Goal: Task Accomplishment & Management: Use online tool/utility

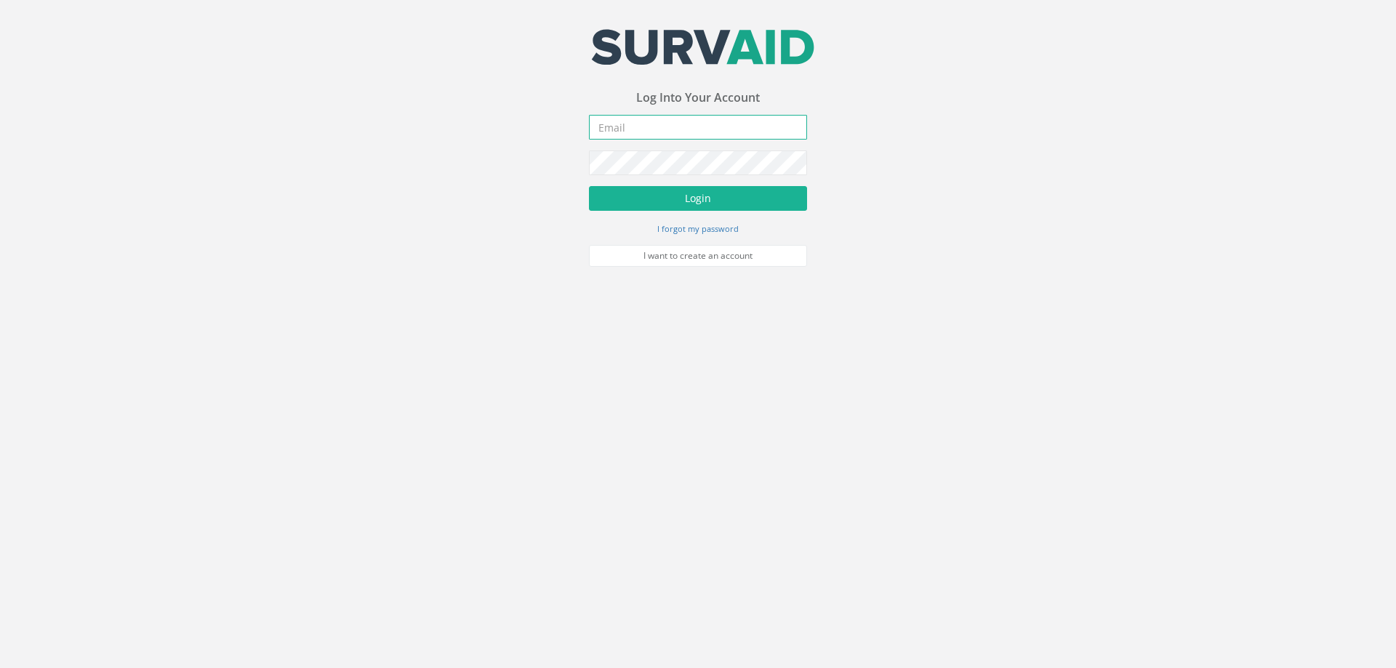
click at [646, 130] on input "email" at bounding box center [698, 127] width 218 height 25
type input "[EMAIL_ADDRESS][DOMAIN_NAME]"
click at [589, 186] on button "Login" at bounding box center [698, 198] width 218 height 25
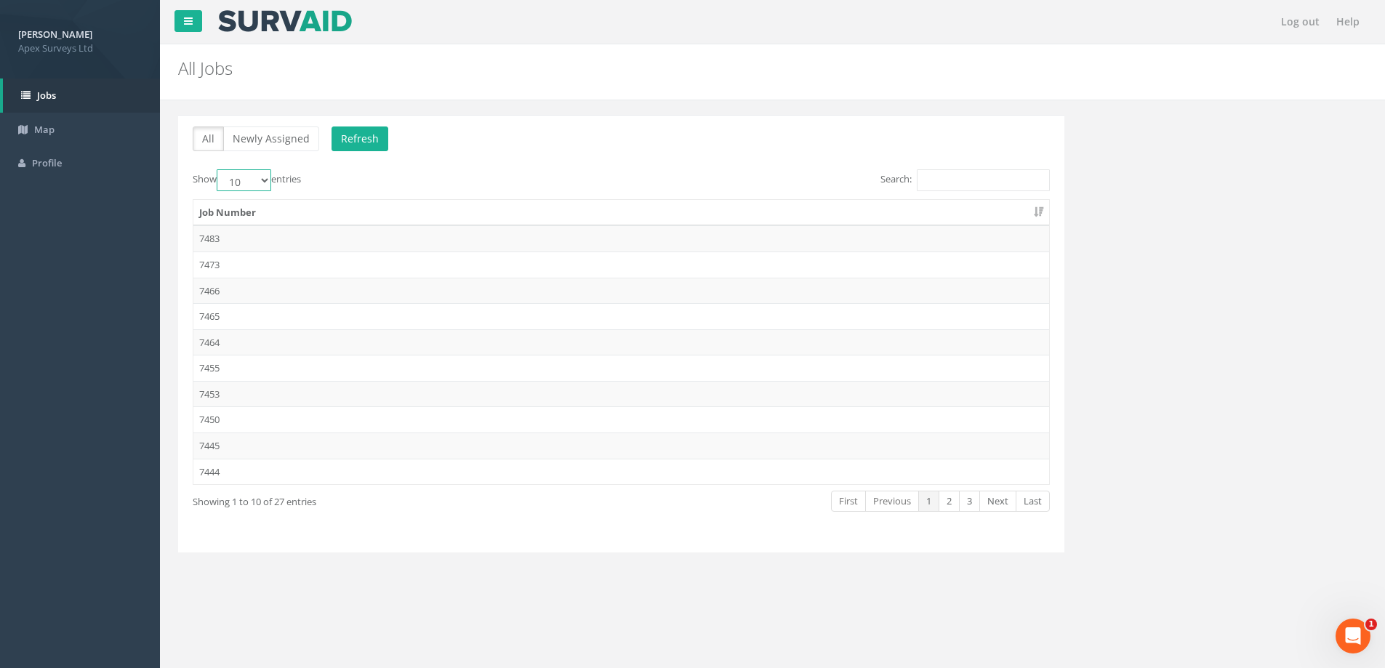
click at [264, 180] on select "10 25 50 100" at bounding box center [244, 180] width 55 height 22
select select "100"
click at [219, 169] on select "10 25 50 100" at bounding box center [244, 180] width 55 height 22
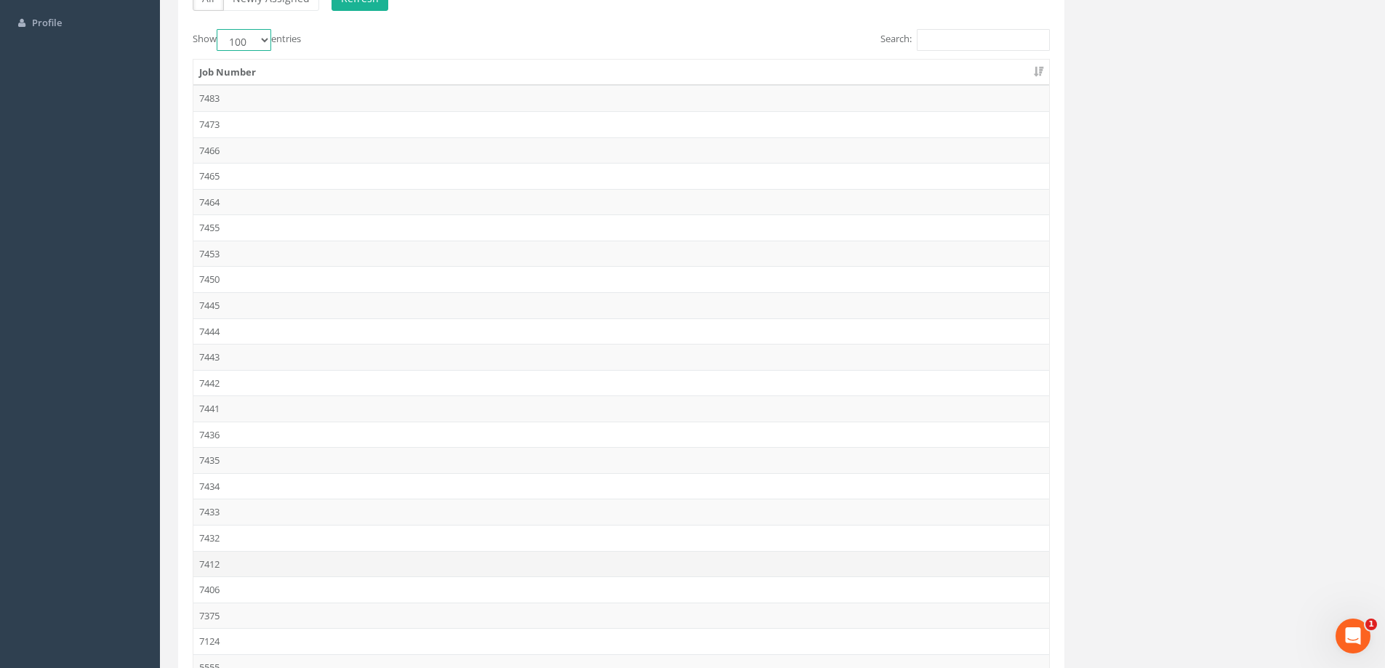
scroll to position [145, 0]
drag, startPoint x: 214, startPoint y: 532, endPoint x: 574, endPoint y: 512, distance: 361.2
click at [215, 532] on td "7432" at bounding box center [621, 533] width 856 height 26
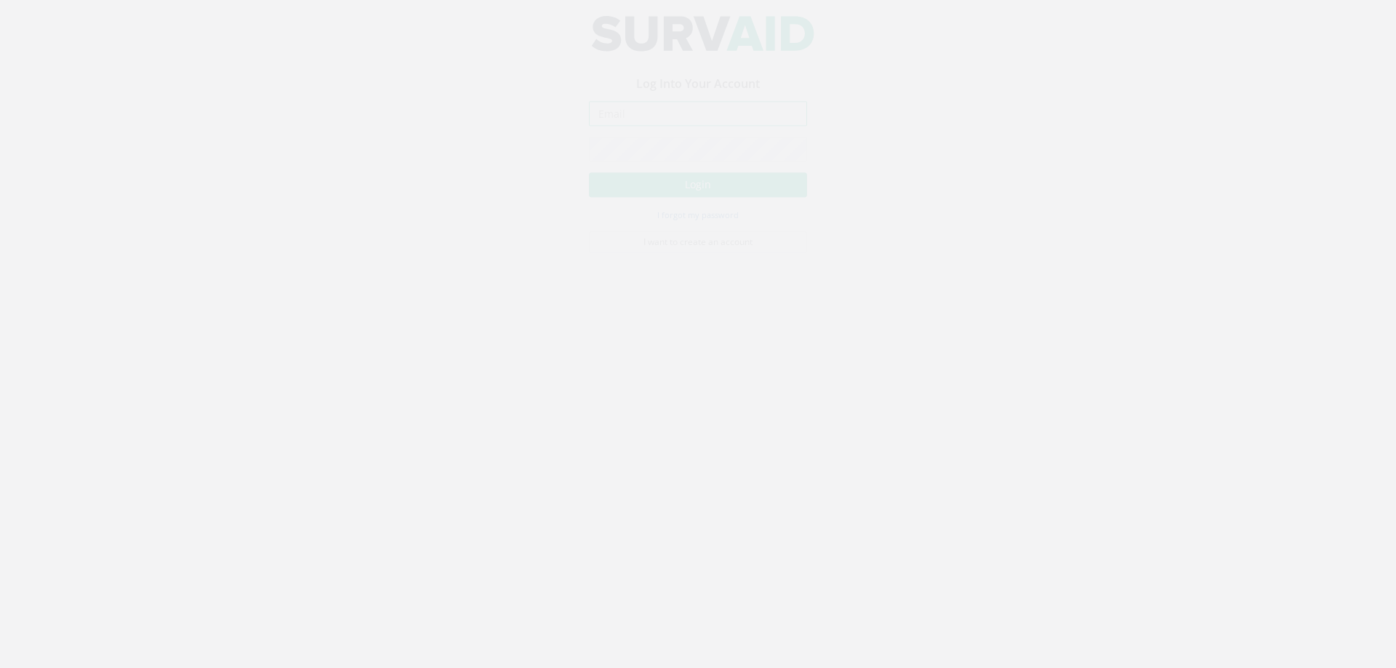
click at [657, 132] on input "email" at bounding box center [698, 127] width 218 height 25
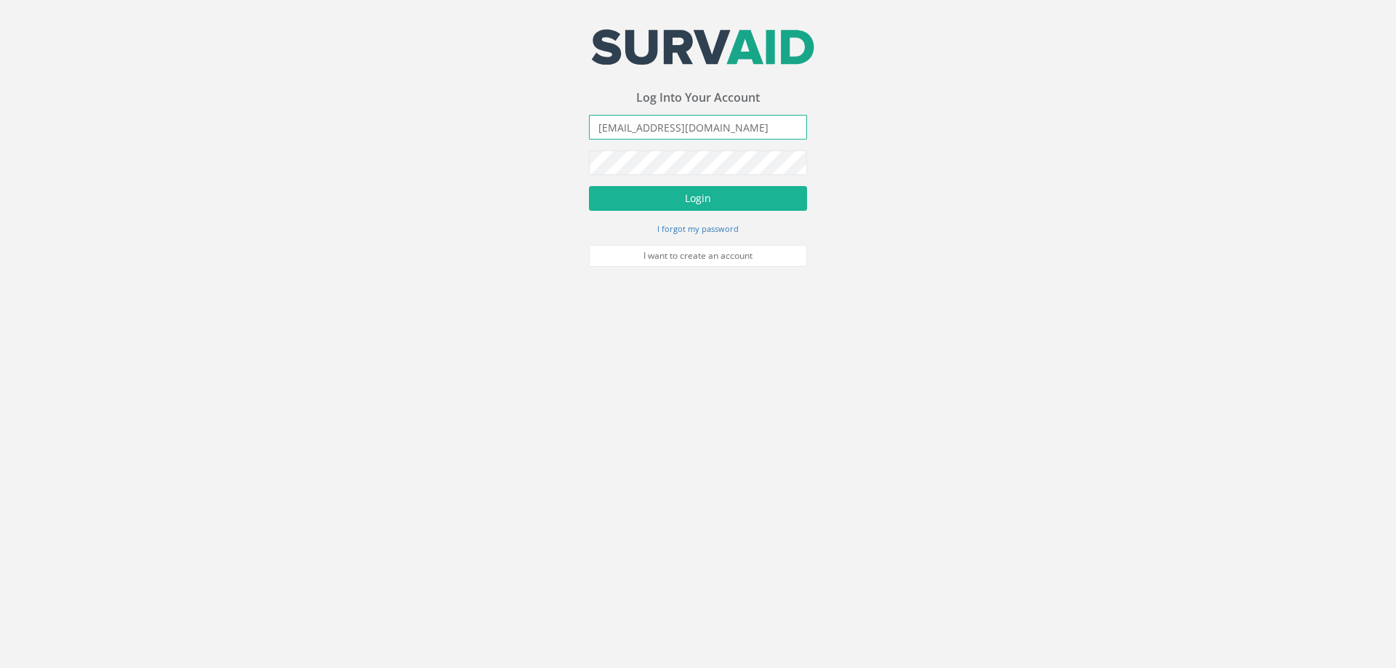
type input "[EMAIL_ADDRESS][DOMAIN_NAME]"
click at [589, 186] on button "Login" at bounding box center [698, 198] width 218 height 25
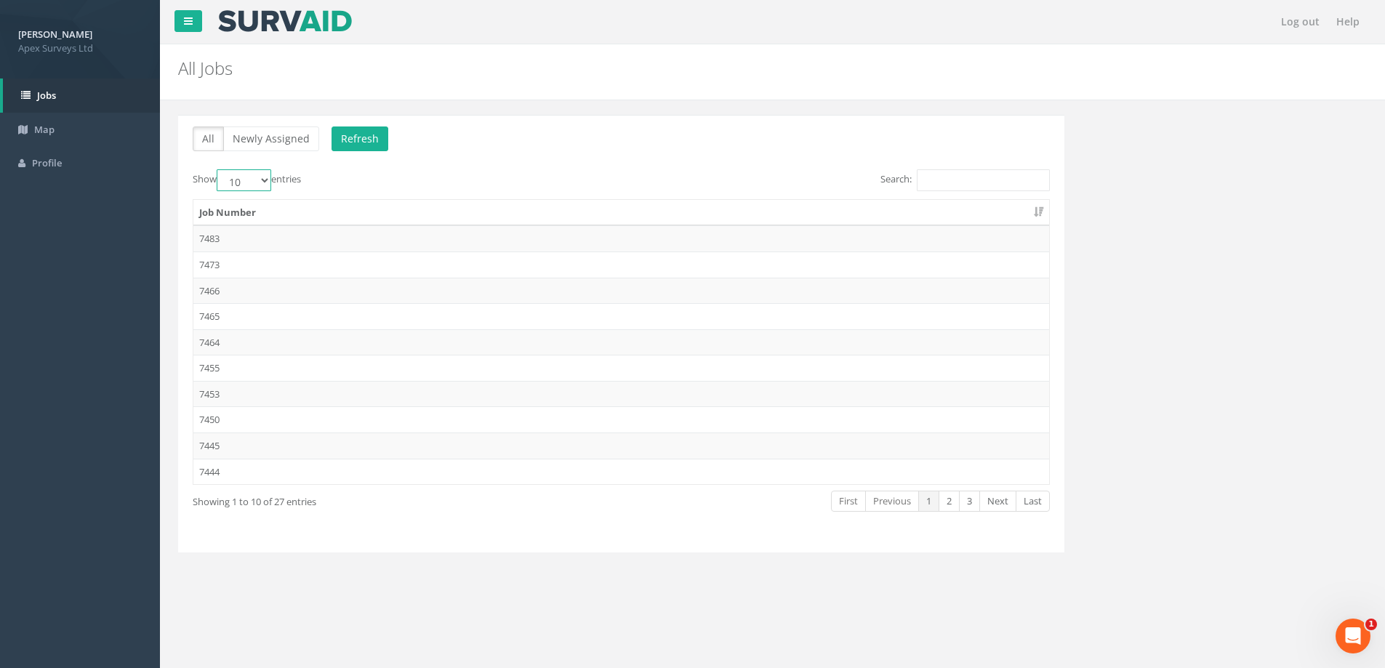
click at [268, 175] on select "10 25 50 100" at bounding box center [244, 180] width 55 height 22
select select "100"
click at [219, 169] on select "10 25 50 100" at bounding box center [244, 180] width 55 height 22
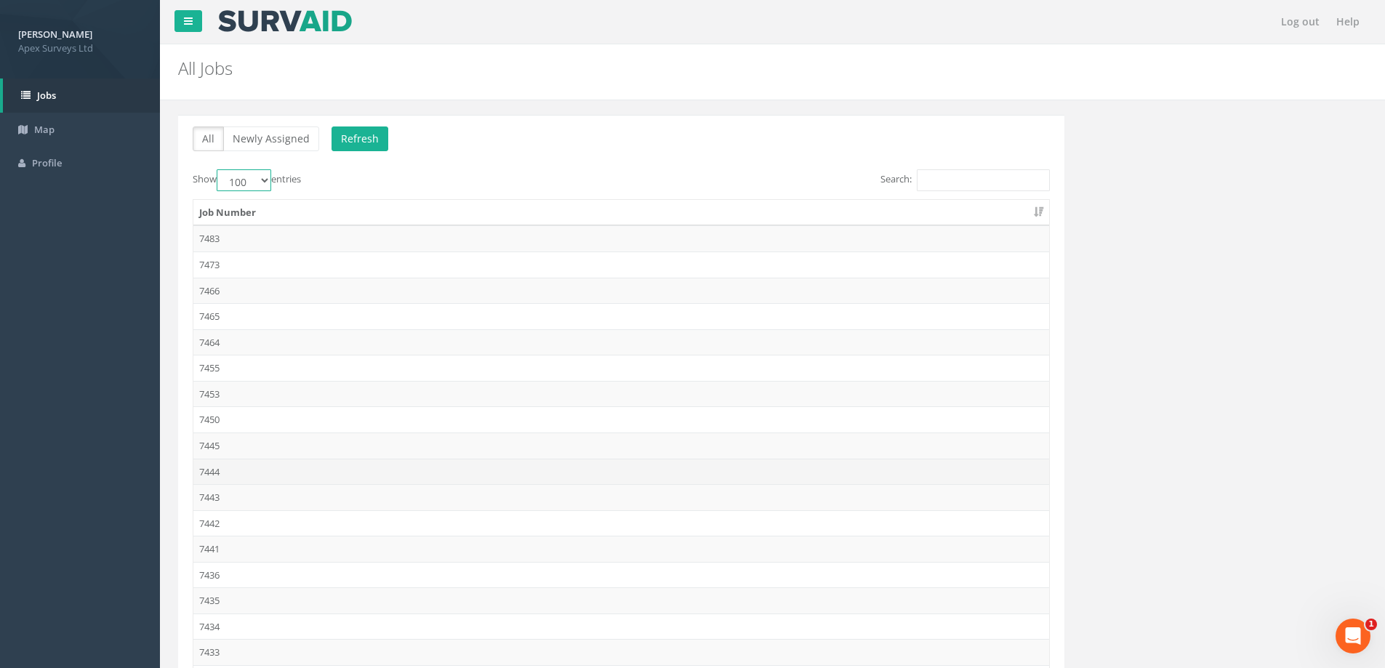
scroll to position [291, 0]
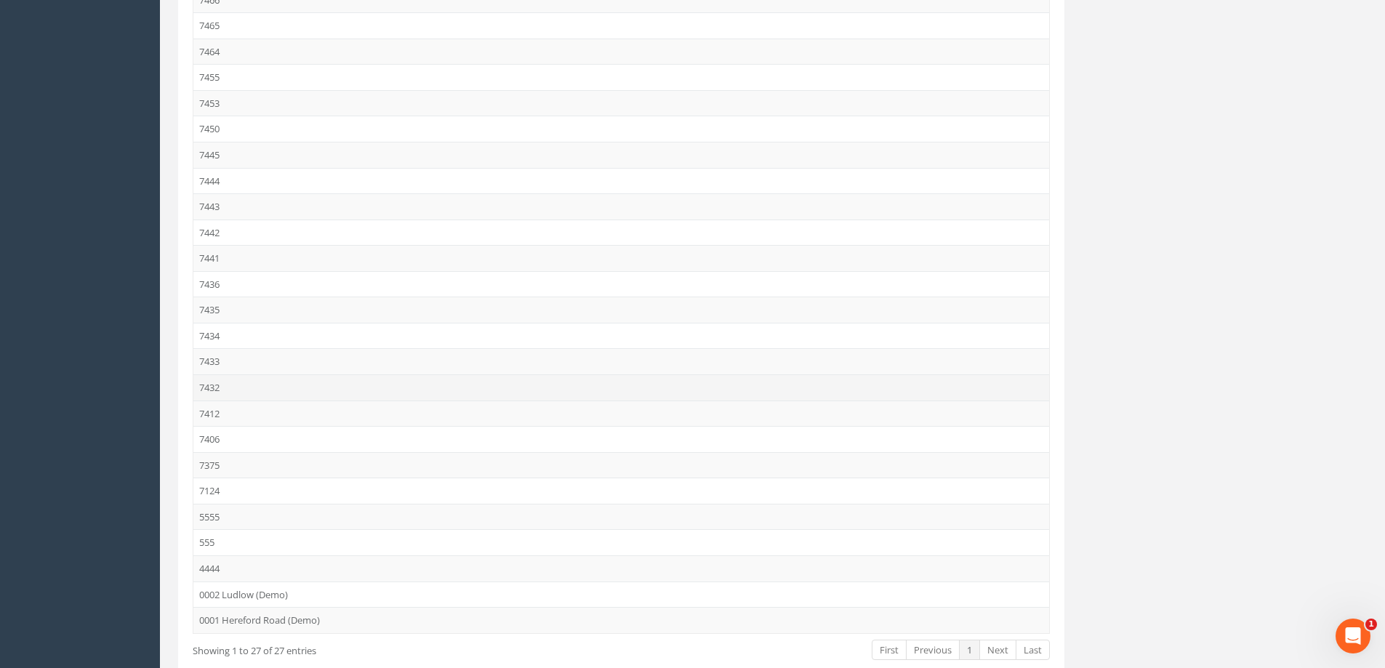
click at [216, 385] on td "7432" at bounding box center [621, 388] width 856 height 26
